Goal: Navigation & Orientation: Find specific page/section

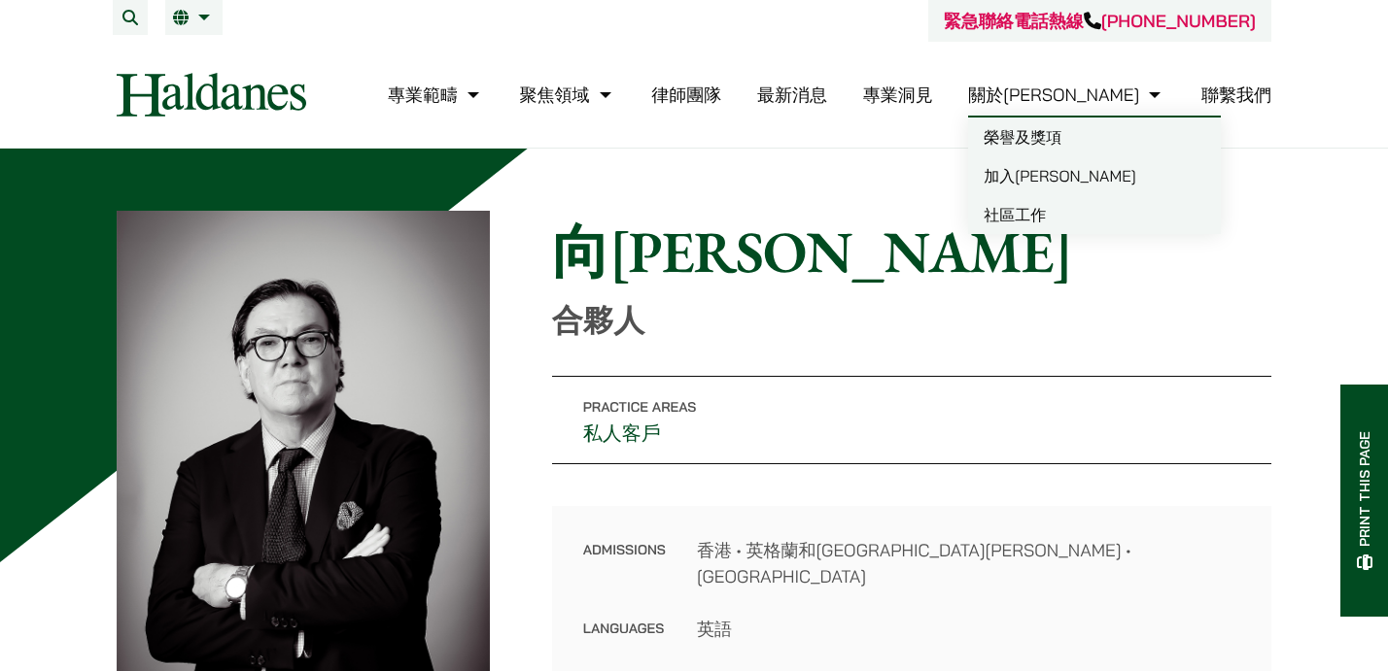
click at [1123, 94] on link "關於[PERSON_NAME]" at bounding box center [1066, 95] width 197 height 22
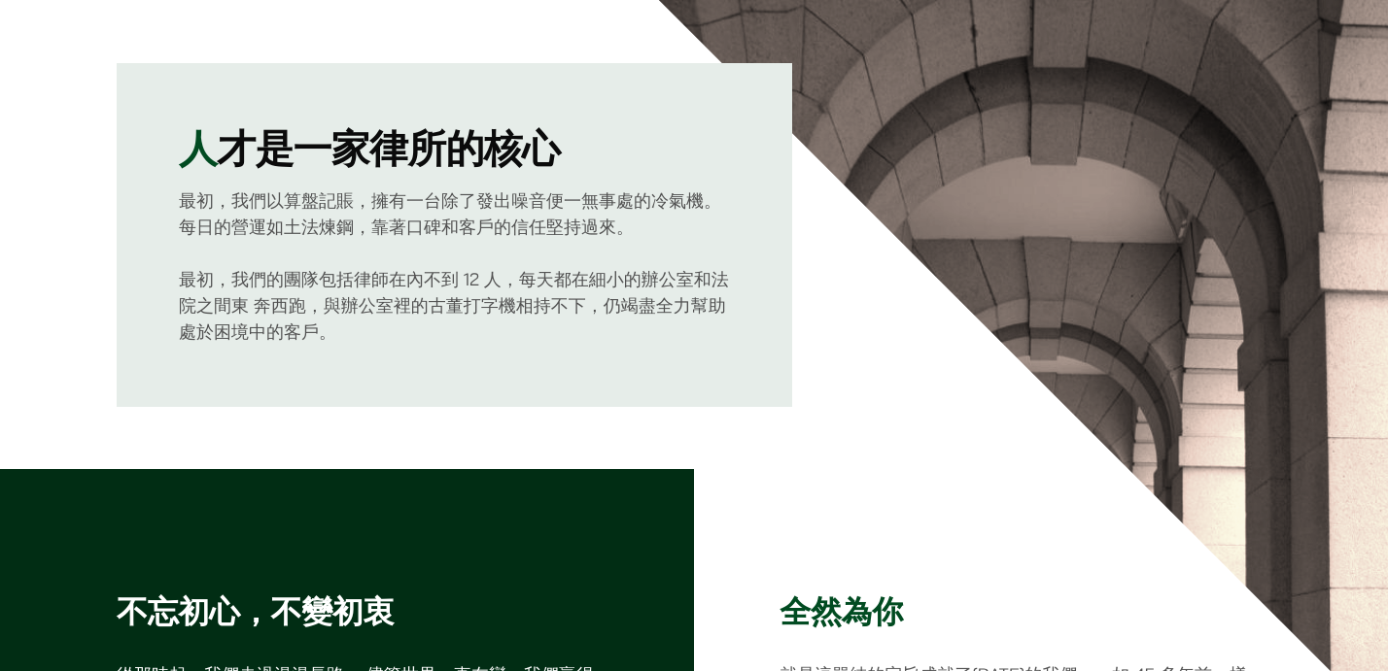
scroll to position [174, 0]
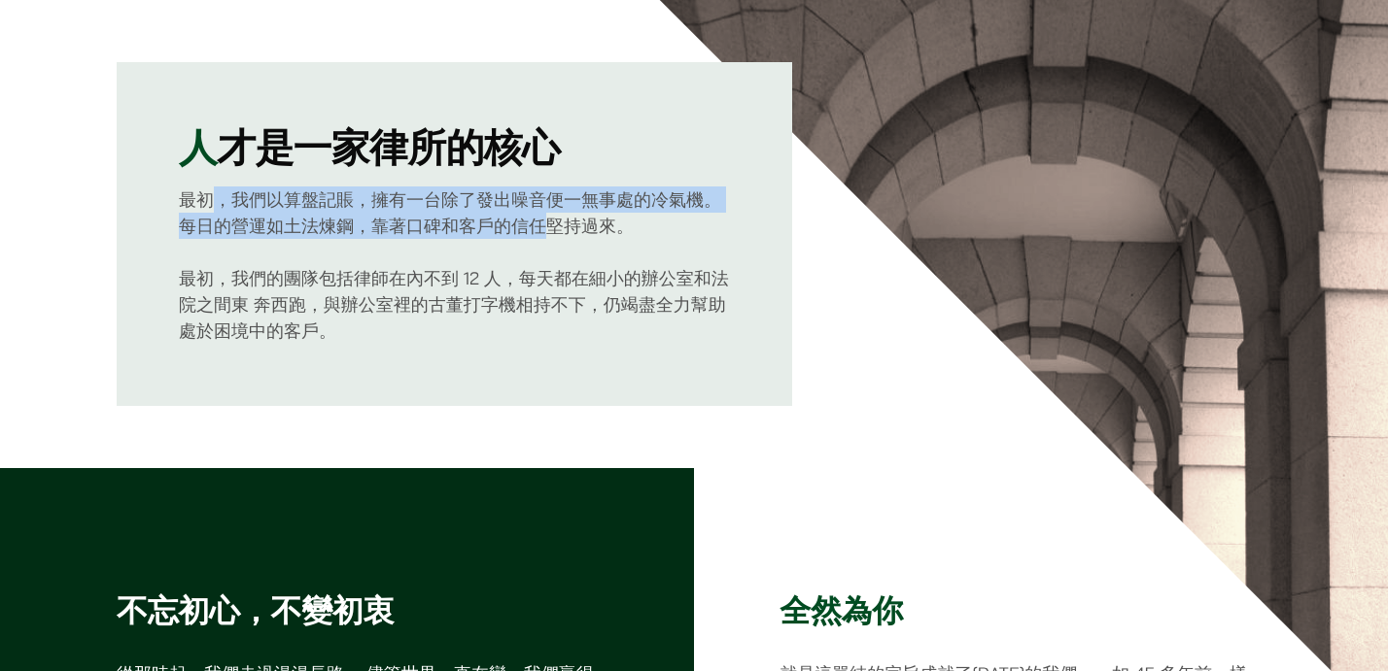
drag, startPoint x: 220, startPoint y: 193, endPoint x: 539, endPoint y: 216, distance: 320.5
click at [539, 216] on p "最初，我們以算盤記賬，擁有一台除了發出噪音便一無事處的冷氣機。每日的營運如土法煉鋼，靠著口碑和客戶的信任堅持過來。" at bounding box center [454, 213] width 551 height 52
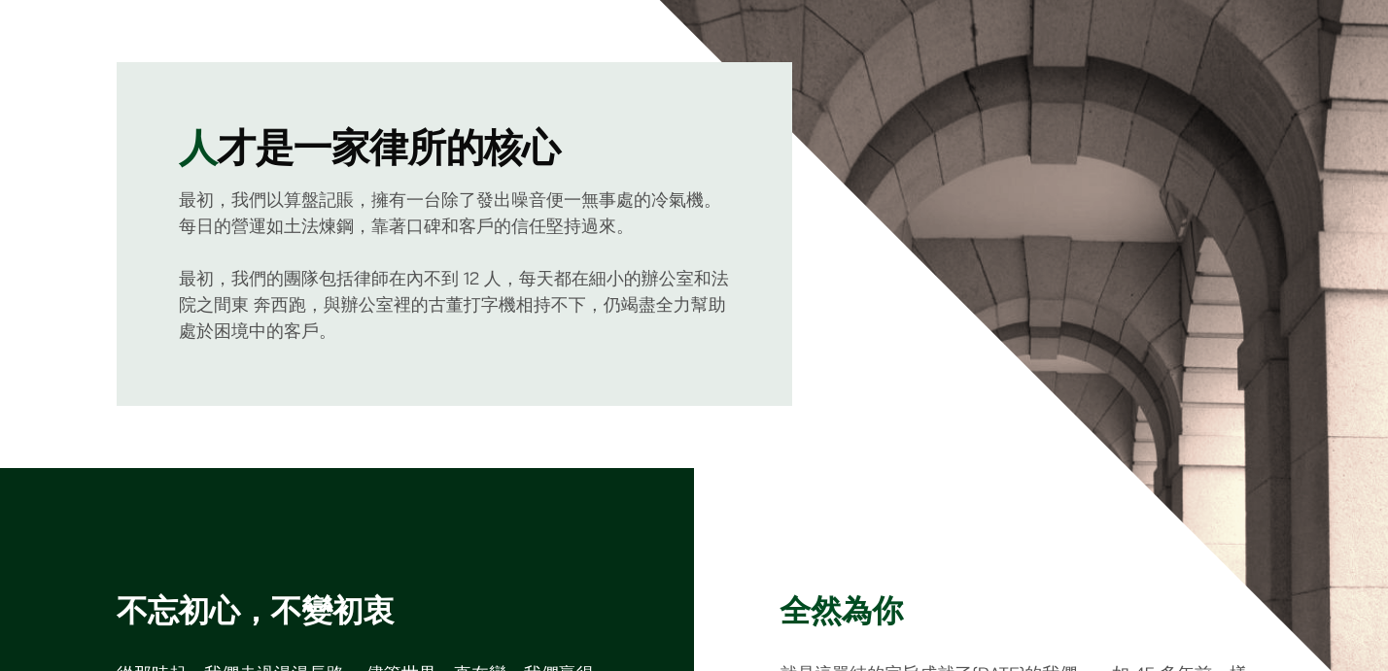
click at [560, 219] on p "最初，我們以算盤記賬，擁有一台除了發出噪音便一無事處的冷氣機。每日的營運如土法煉鋼，靠著口碑和客戶的信任堅持過來。" at bounding box center [454, 213] width 551 height 52
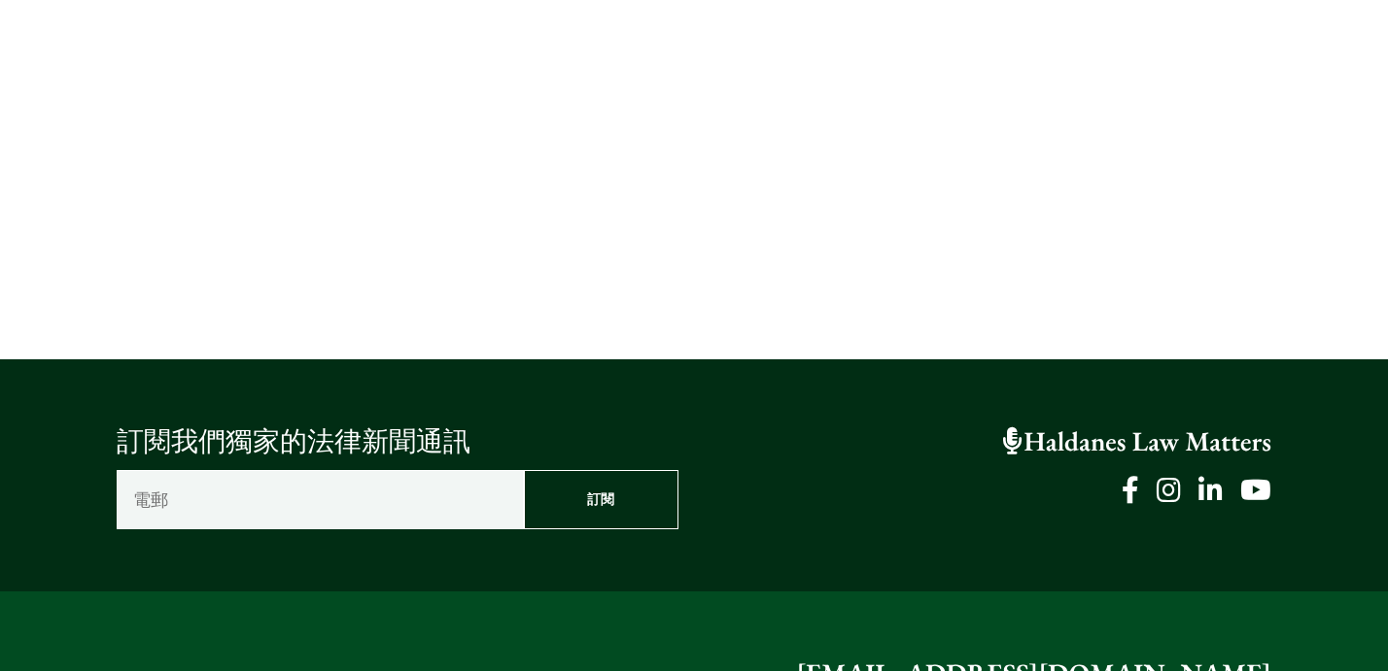
scroll to position [4337, 0]
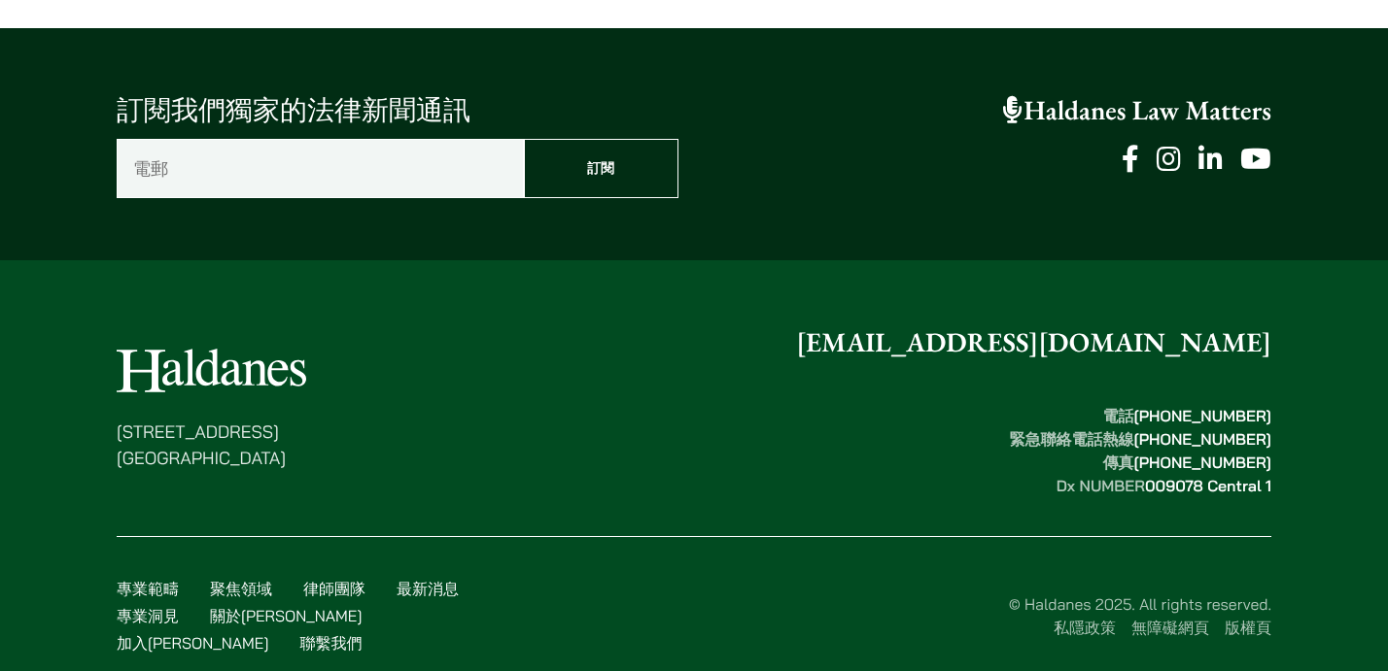
click at [335, 579] on link "律師團隊" at bounding box center [334, 588] width 62 height 19
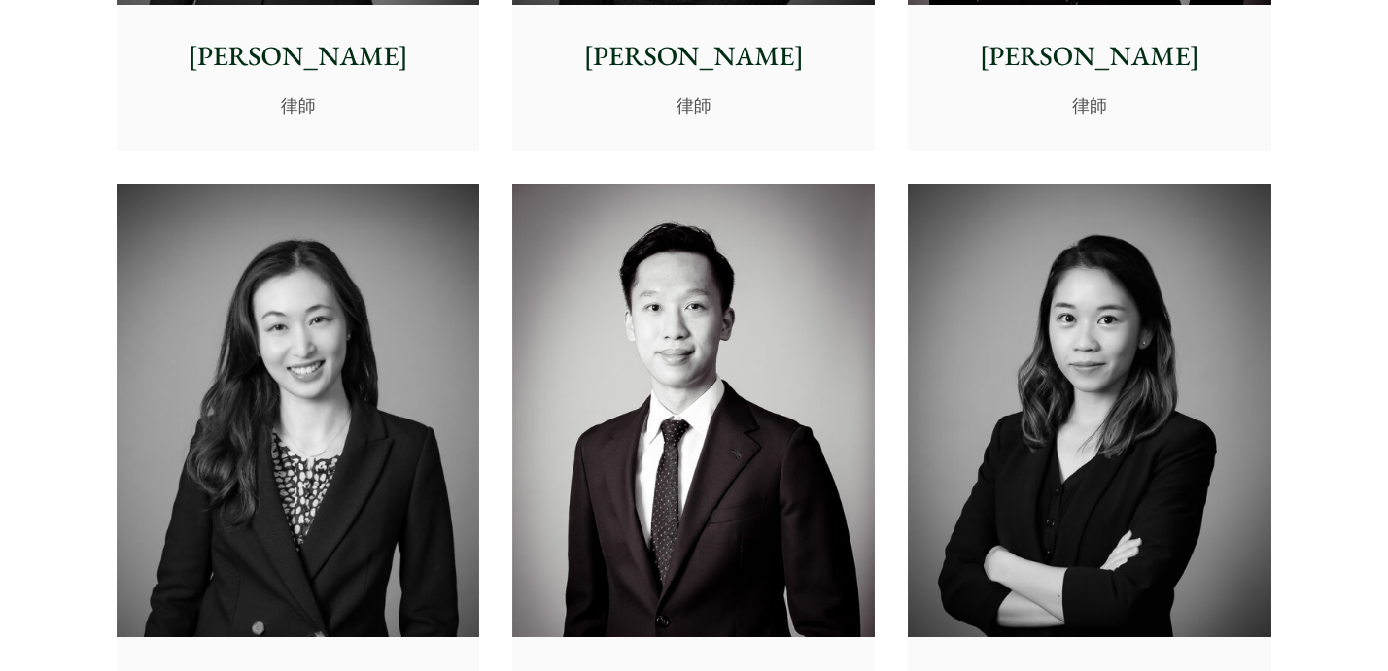
scroll to position [6179, 0]
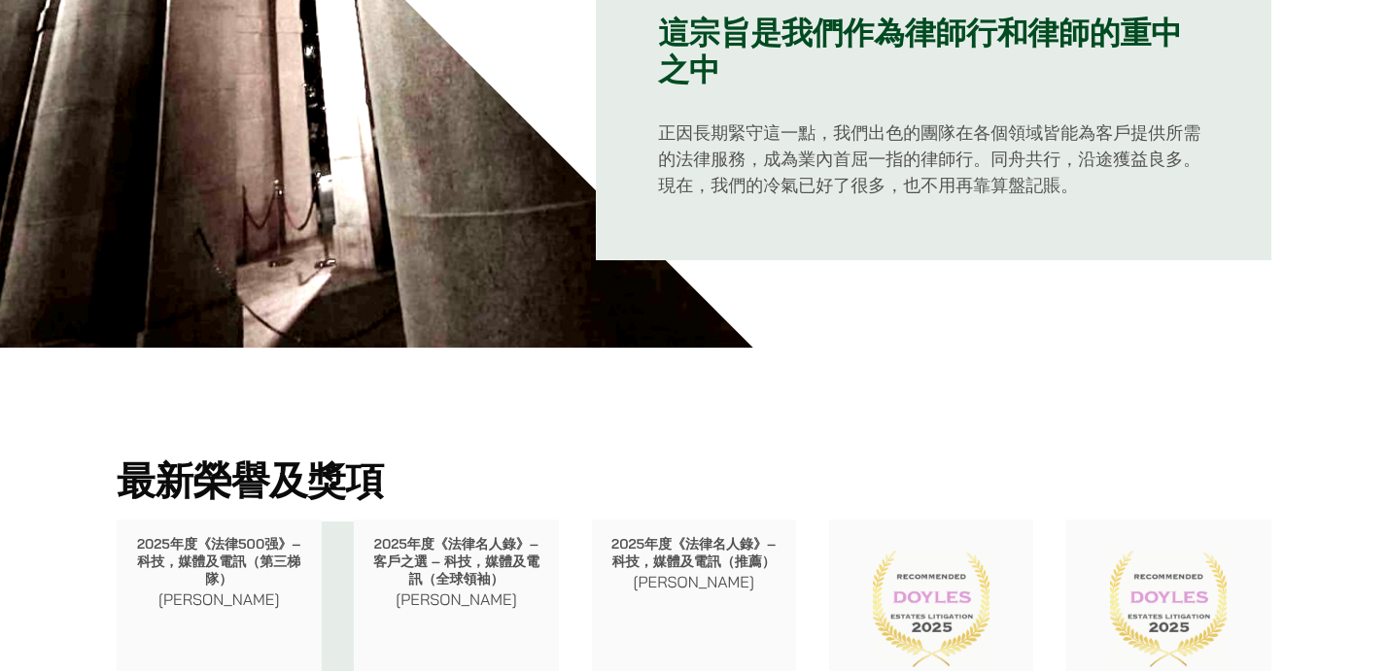
scroll to position [1364, 0]
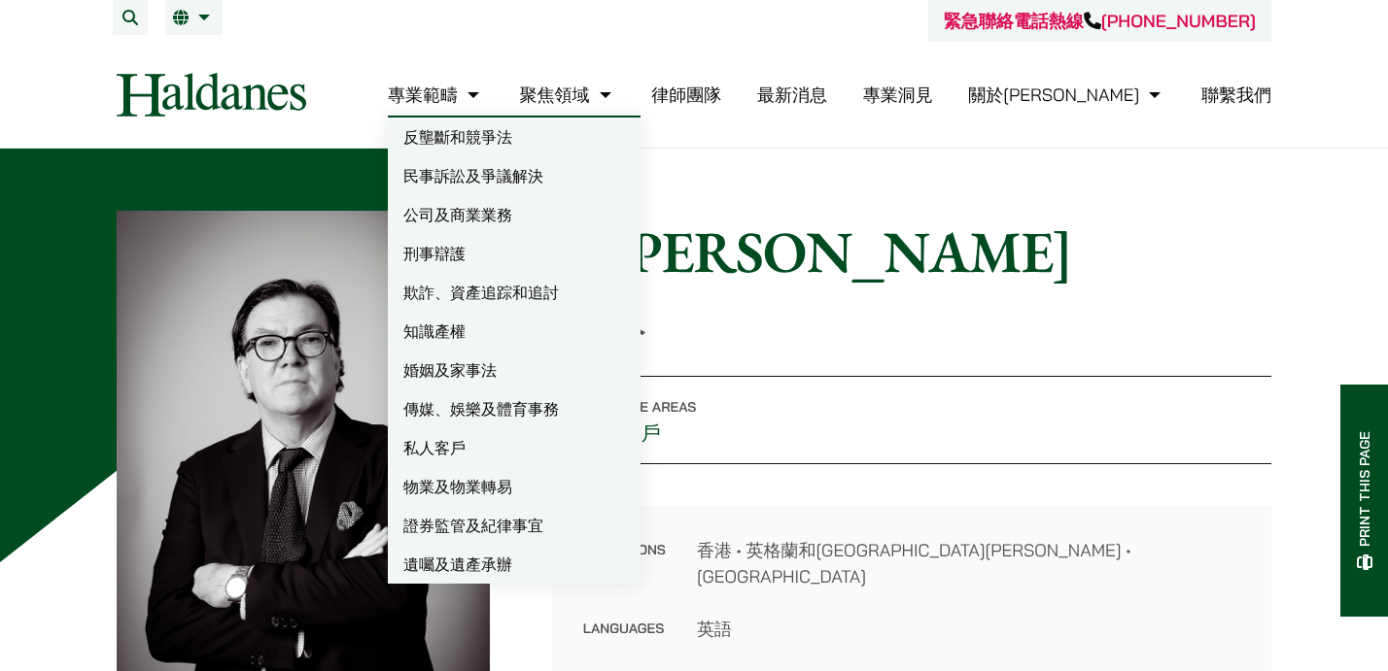
click at [532, 445] on link "私人客戶" at bounding box center [514, 448] width 253 height 39
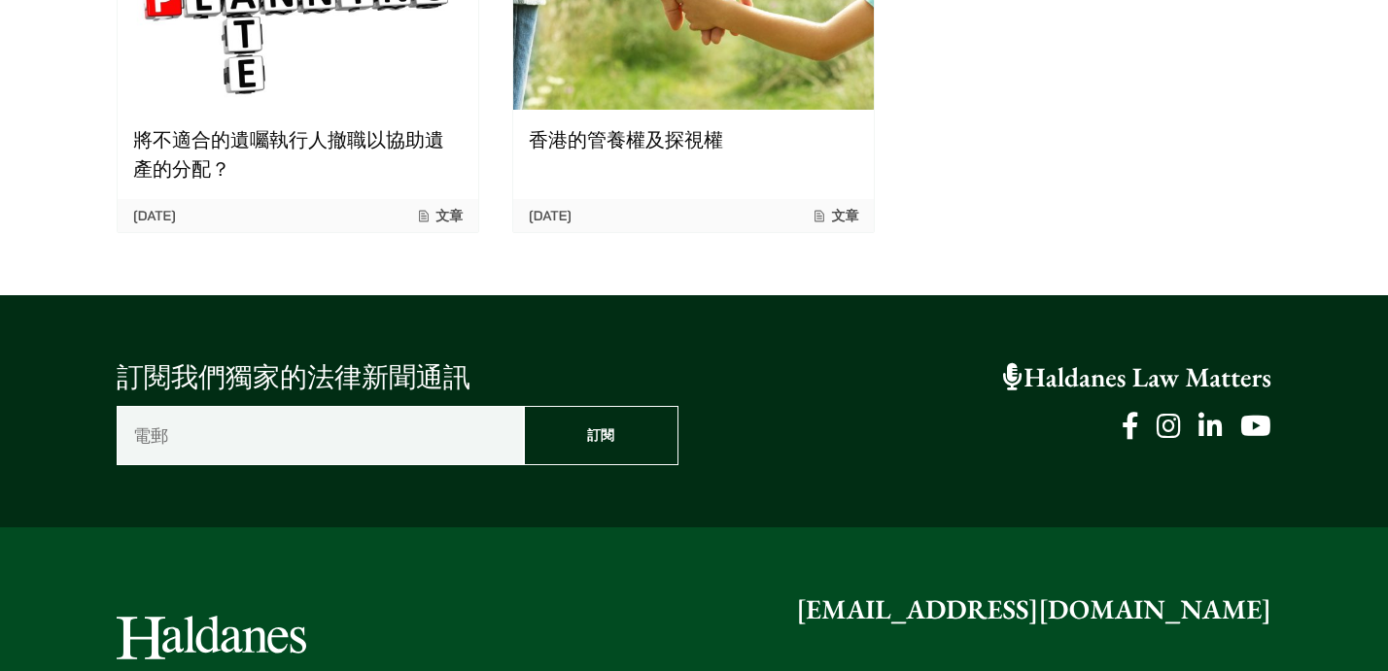
scroll to position [2542, 0]
